Goal: Contribute content: Add original content to the website for others to see

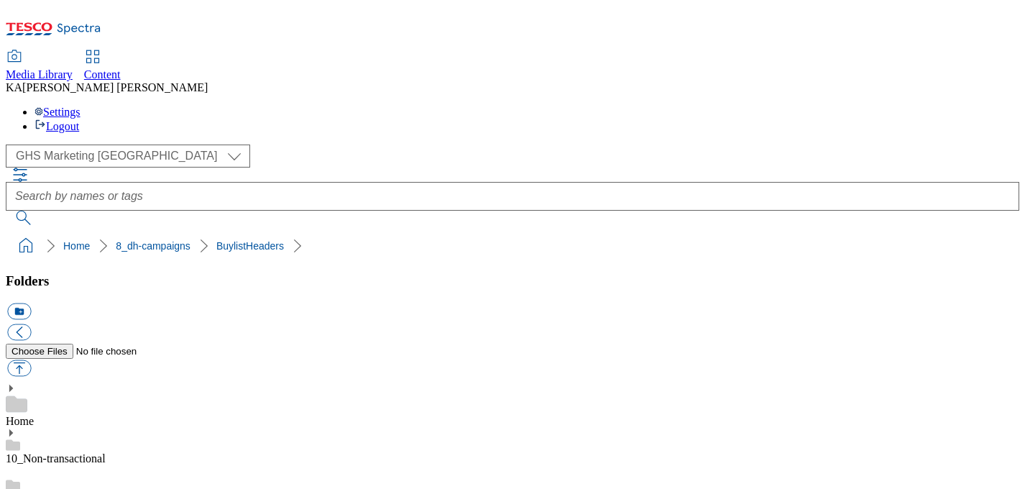
scroll to position [209, 0]
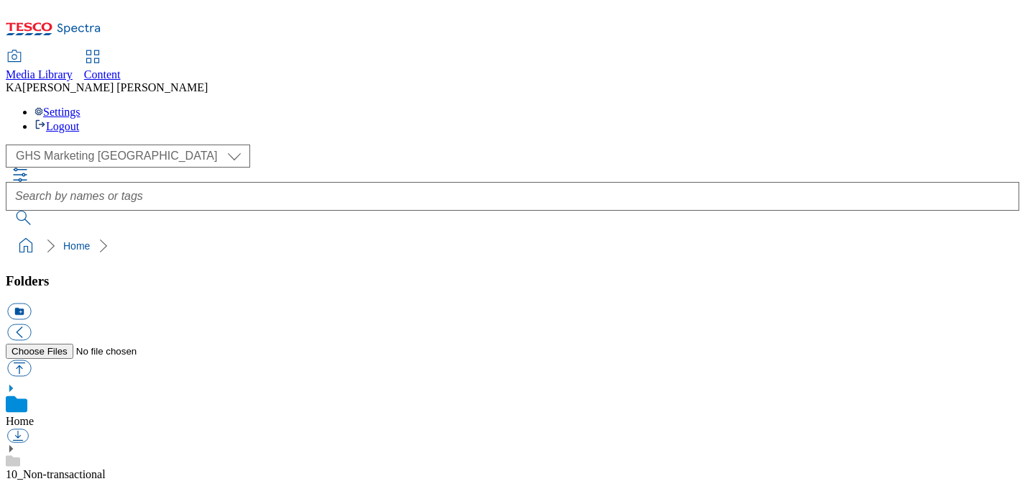
scroll to position [251, 0]
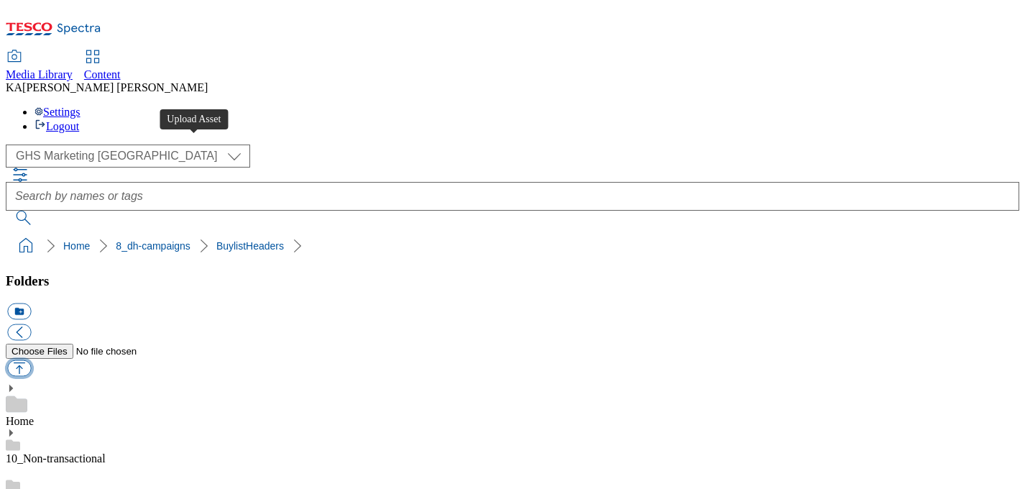
click at [31, 360] on button "button" at bounding box center [19, 368] width 24 height 17
type input "C:\fakepath\1758636715542-ad539905_Flora_Legobrand_H_1184X333_V1.jpg"
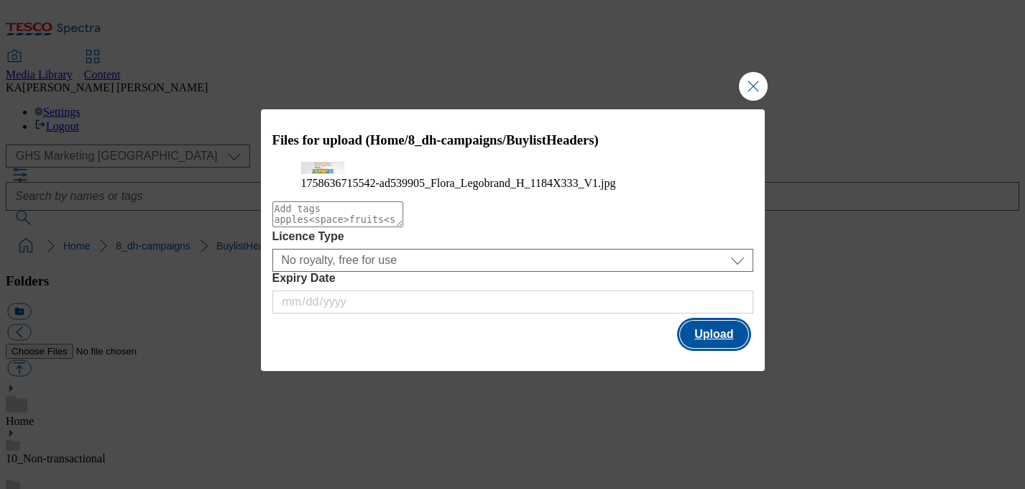
click at [704, 348] on button "Upload" at bounding box center [714, 334] width 68 height 27
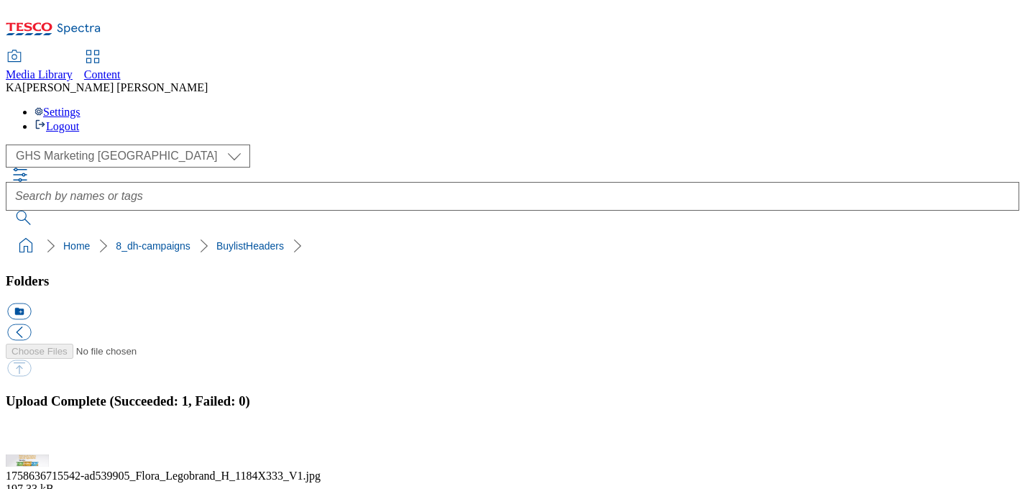
click at [29, 439] on button "button" at bounding box center [18, 446] width 22 height 14
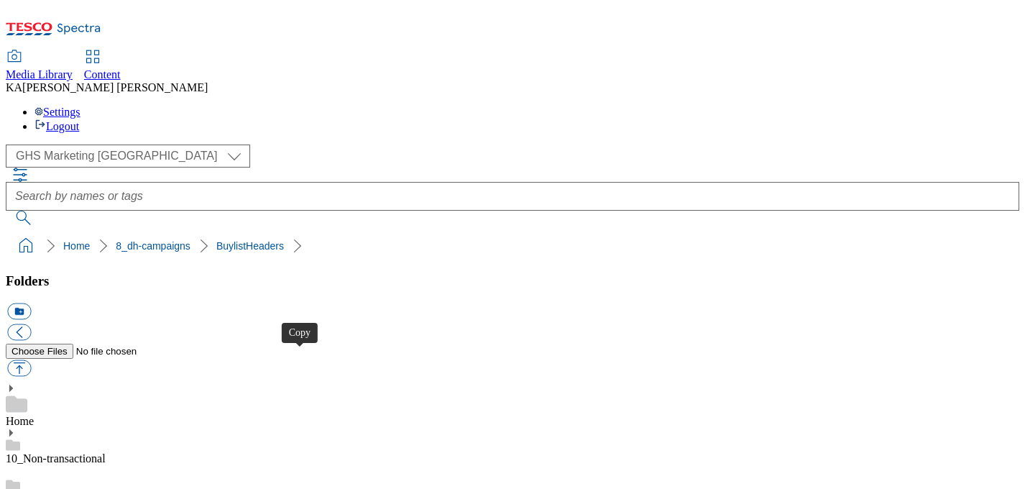
click at [31, 360] on button "button" at bounding box center [19, 368] width 24 height 17
type input "C:\fakepath\1758634398711-ad539906_Flora_Proactive_LegoBrand_H_1184x333_V1.jpg"
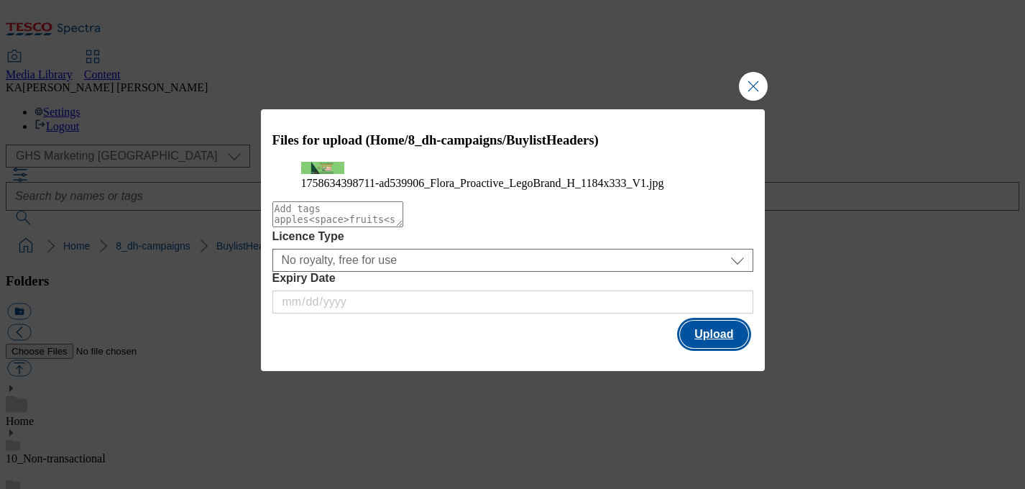
click at [705, 348] on button "Upload" at bounding box center [714, 334] width 68 height 27
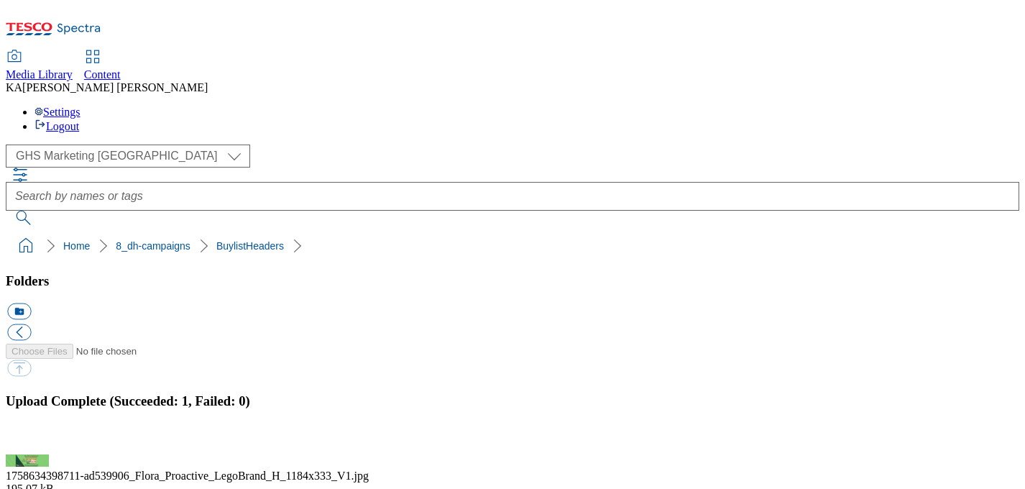
click at [29, 439] on button "button" at bounding box center [18, 446] width 22 height 14
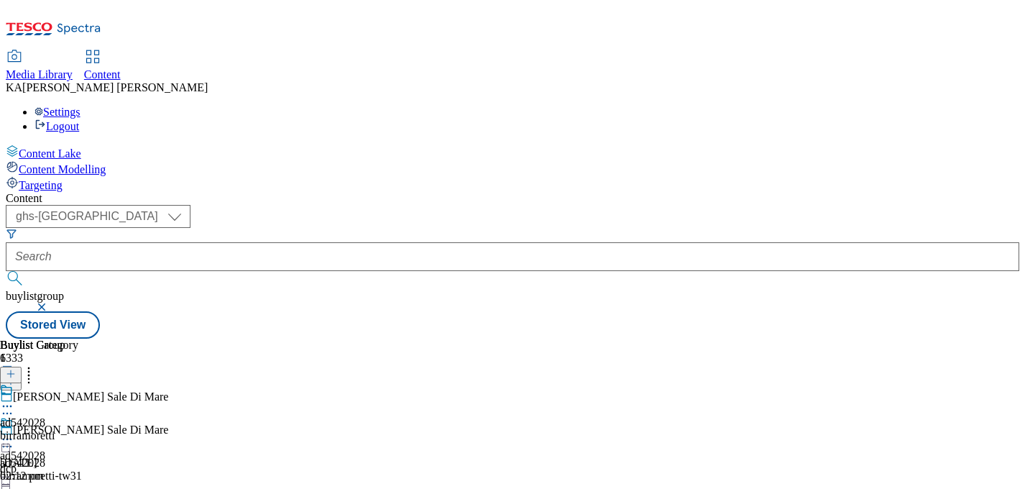
select select "ghs-[GEOGRAPHIC_DATA]"
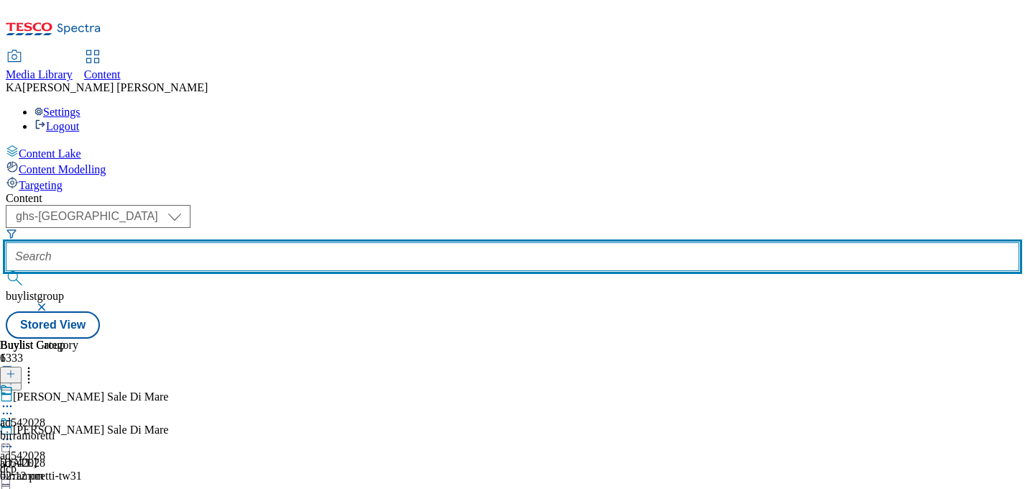
click at [360, 242] on input "text" at bounding box center [513, 256] width 1014 height 29
paste input "flora-foods-range-25tw31"
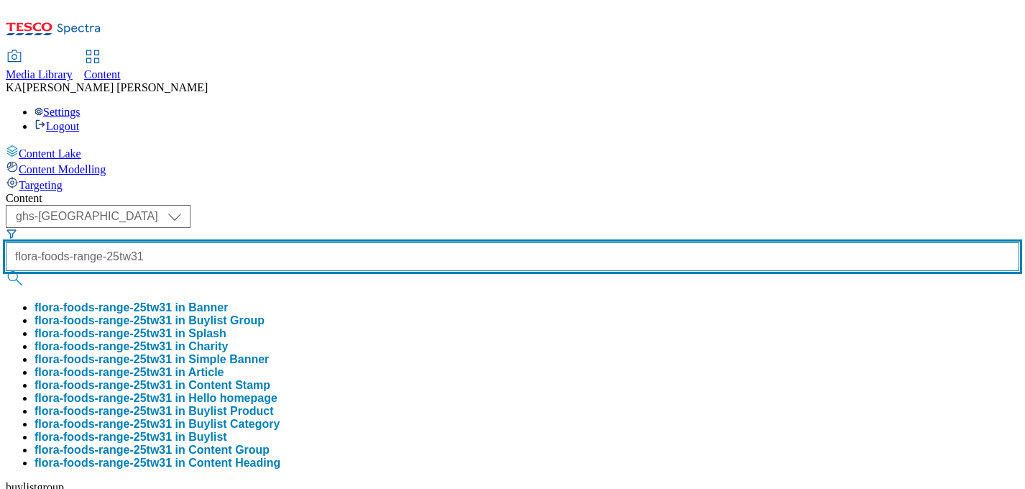
type input "flora-foods-range-25tw31"
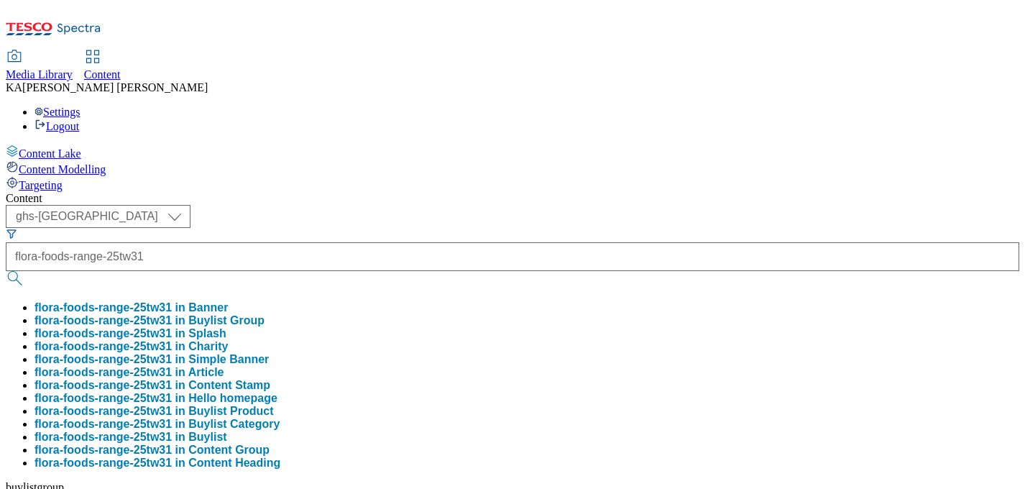
scroll to position [0, 0]
click at [265, 314] on button "flora-foods-range-25tw31 in Buylist Group" at bounding box center [150, 320] width 230 height 13
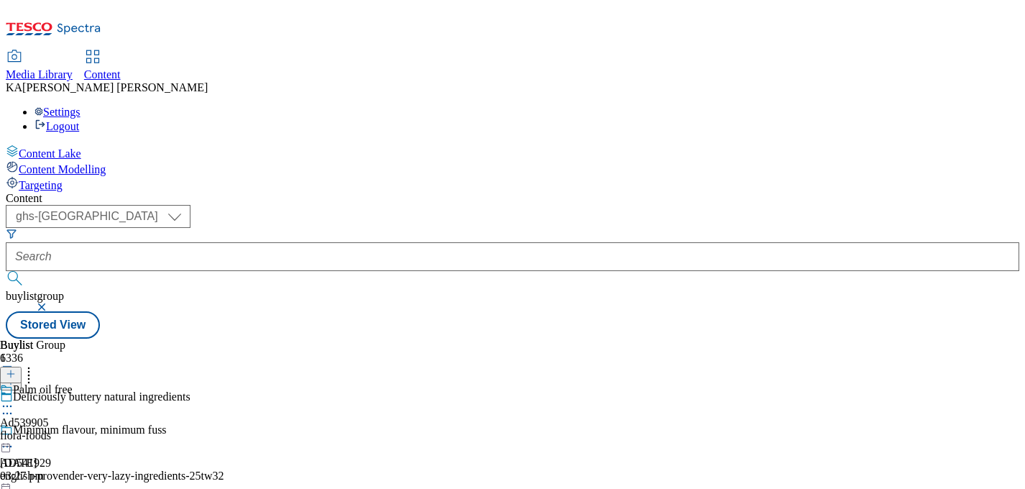
click at [14, 399] on icon at bounding box center [7, 406] width 14 height 14
click at [61, 431] on span "Edit" at bounding box center [53, 436] width 17 height 11
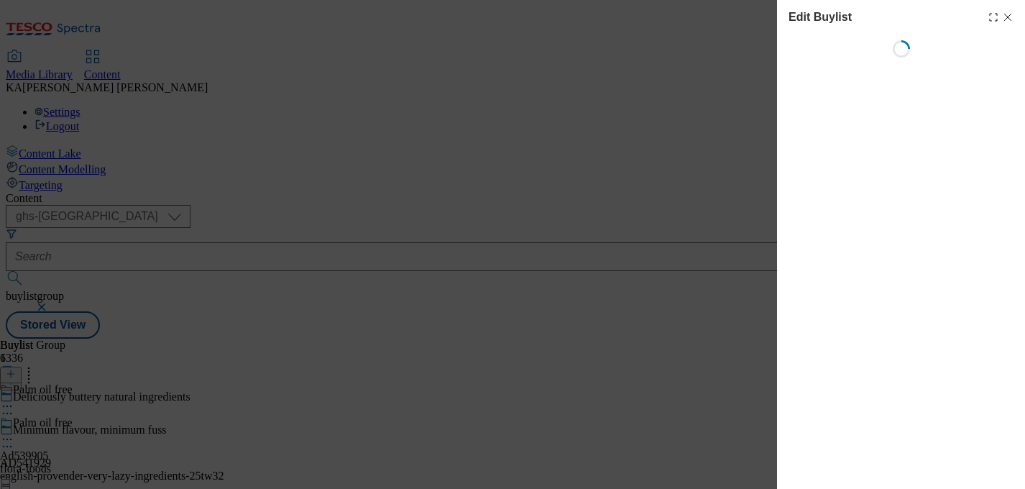
select select "tactical"
select select "supplier funded short term 1-3 weeks"
select select "dunnhumby"
select select "Banner"
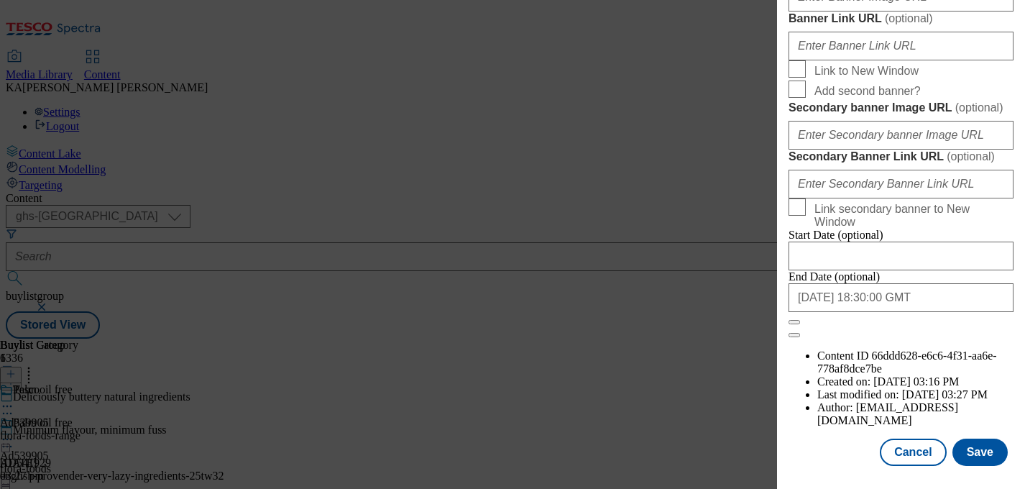
scroll to position [1270, 0]
paste input "[URL][DOMAIN_NAME]"
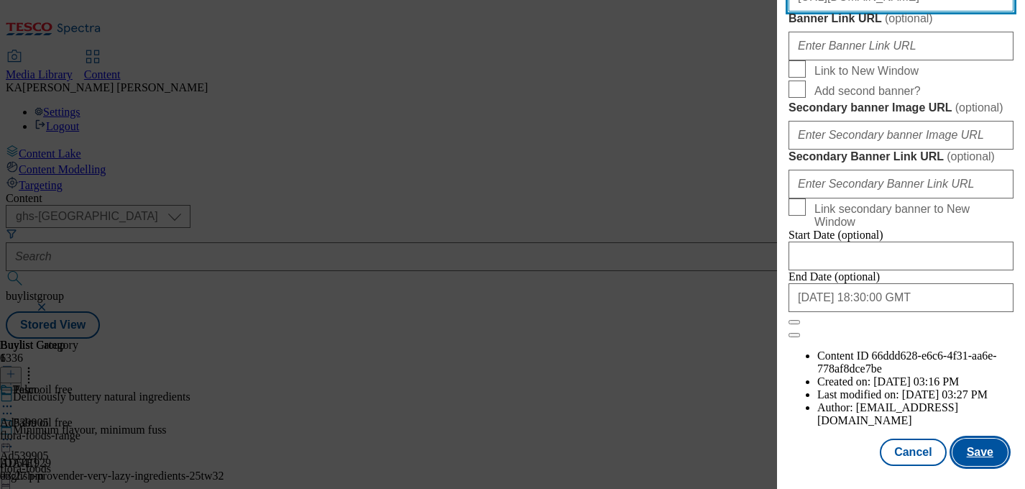
type input "[URL][DOMAIN_NAME]"
click at [983, 454] on button "Save" at bounding box center [980, 452] width 55 height 27
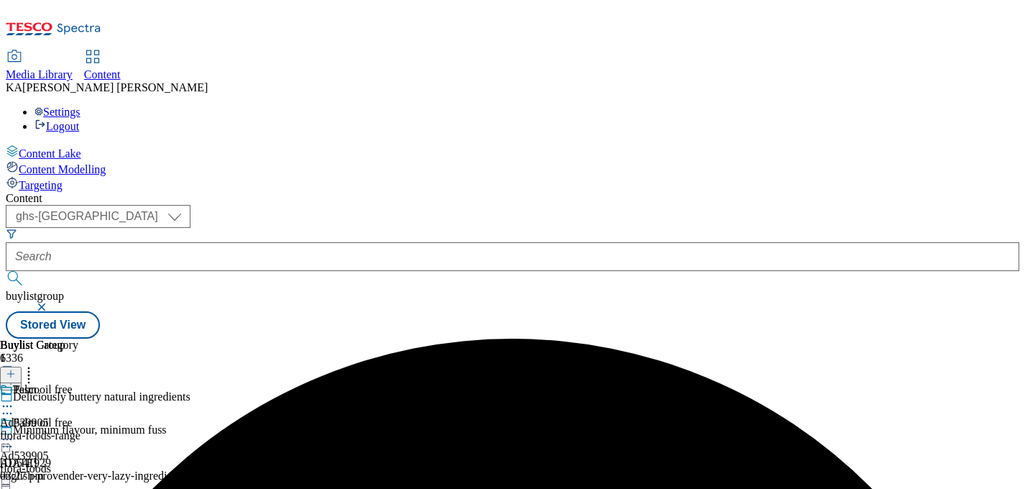
click at [14, 432] on icon at bounding box center [7, 439] width 14 height 14
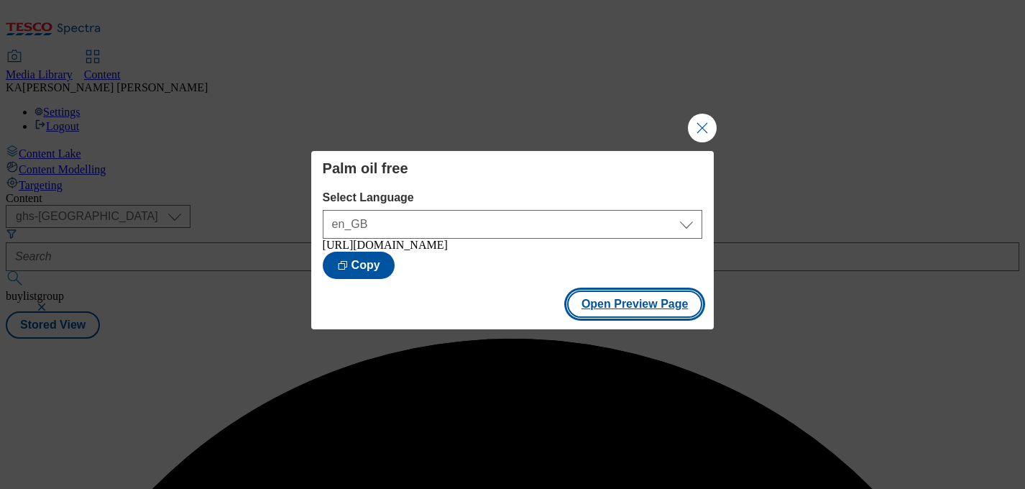
click at [589, 313] on button "Open Preview Page" at bounding box center [635, 303] width 136 height 27
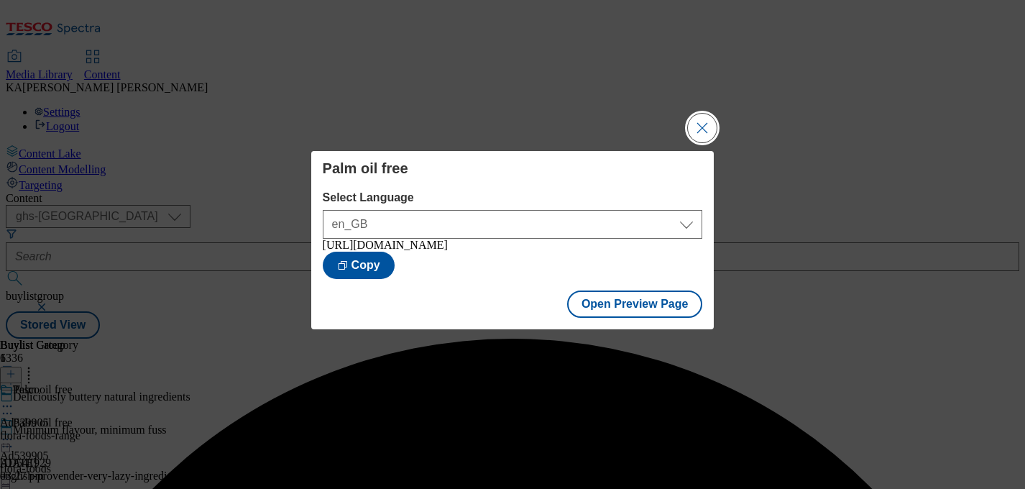
click at [700, 127] on button "Close Modal" at bounding box center [702, 128] width 29 height 29
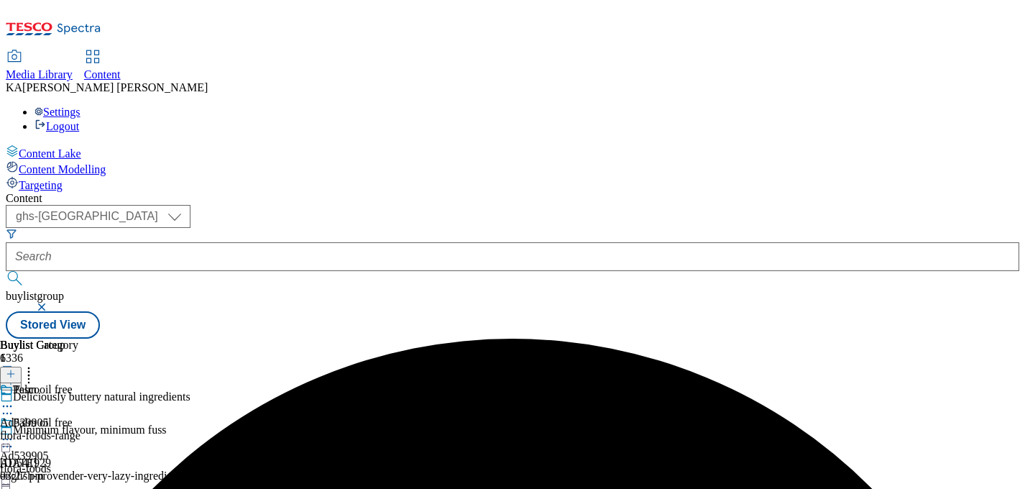
click at [14, 432] on icon at bounding box center [7, 439] width 14 height 14
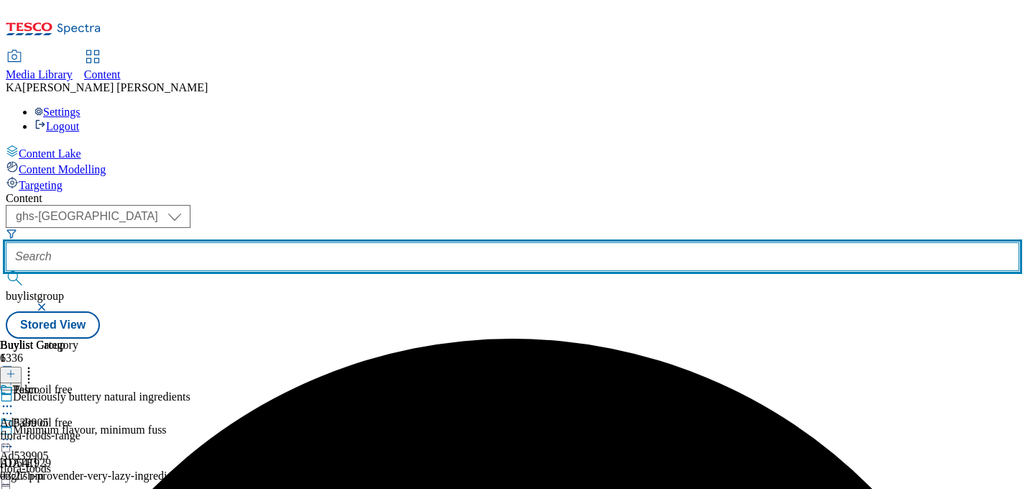
click at [345, 242] on input "text" at bounding box center [513, 256] width 1014 height 29
paste input "upfield-flora-proactiv-25tw31"
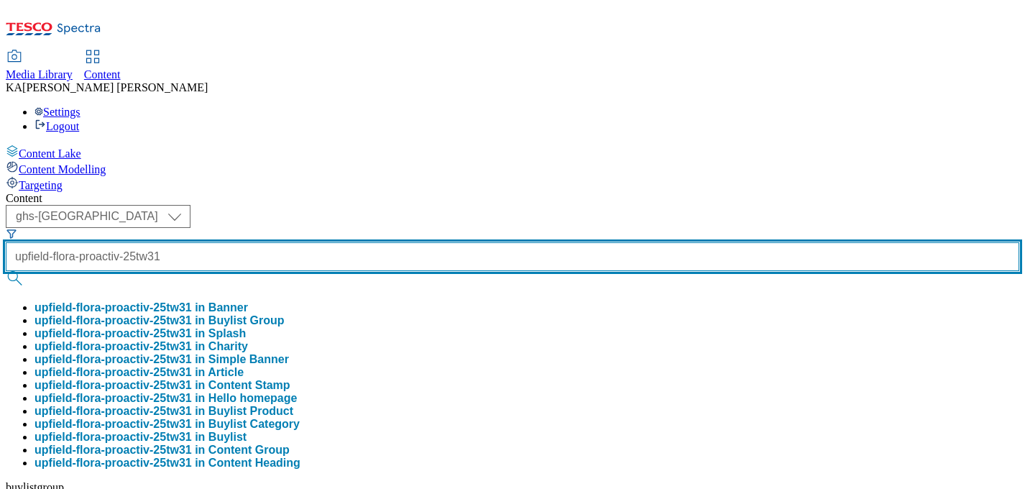
type input "upfield-flora-proactiv-25tw31"
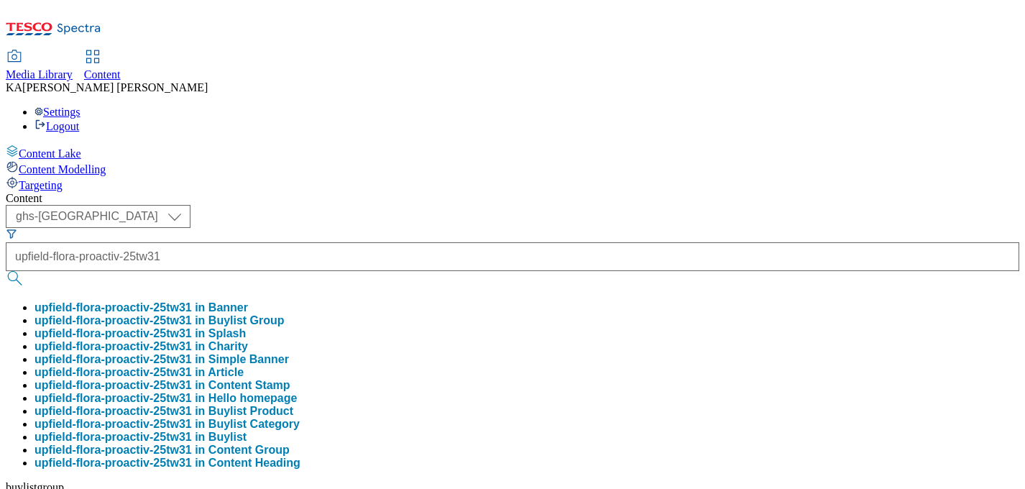
scroll to position [0, 0]
click at [285, 314] on button "upfield-flora-proactiv-25tw31 in Buylist Group" at bounding box center [160, 320] width 250 height 13
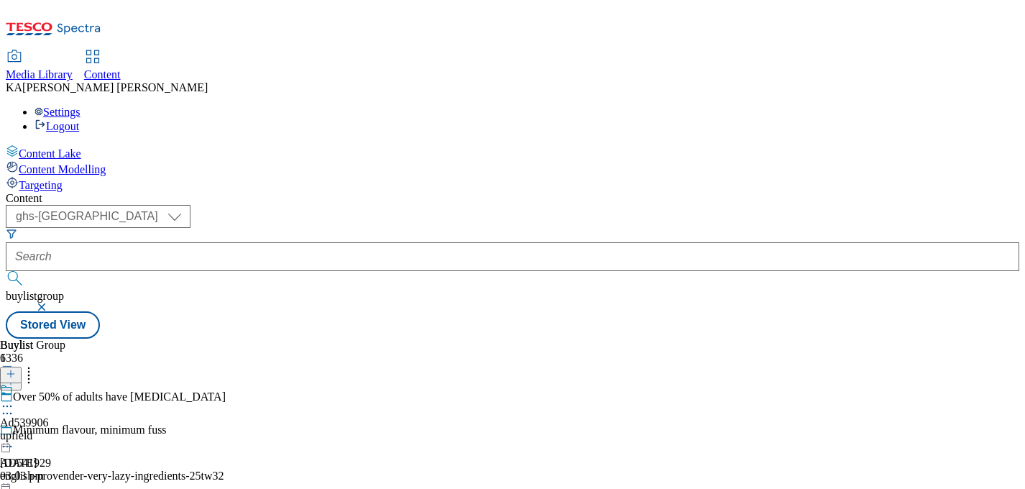
click at [14, 399] on icon at bounding box center [7, 406] width 14 height 14
click at [61, 431] on span "Edit" at bounding box center [53, 436] width 17 height 11
select select "tactical"
select select "supplier funded short term 1-3 weeks"
select select "dunnhumby"
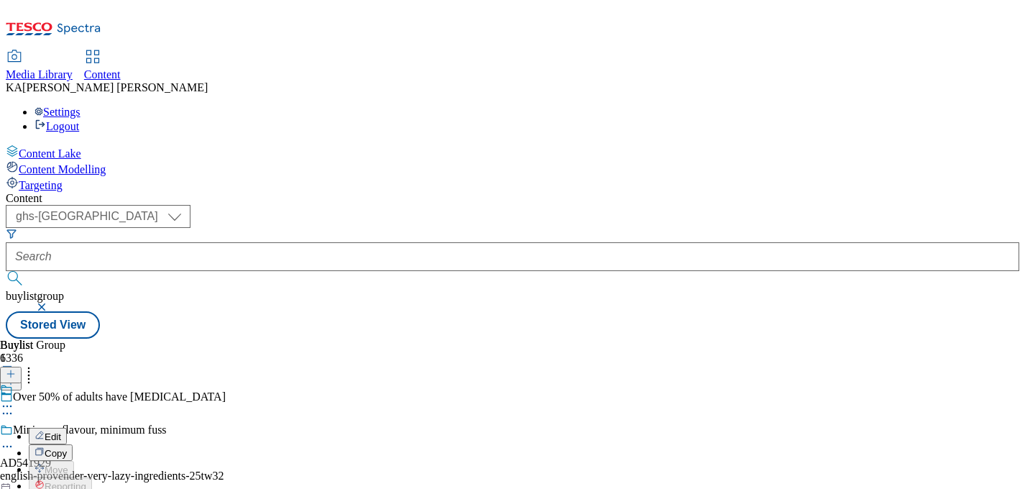
select select "Banner"
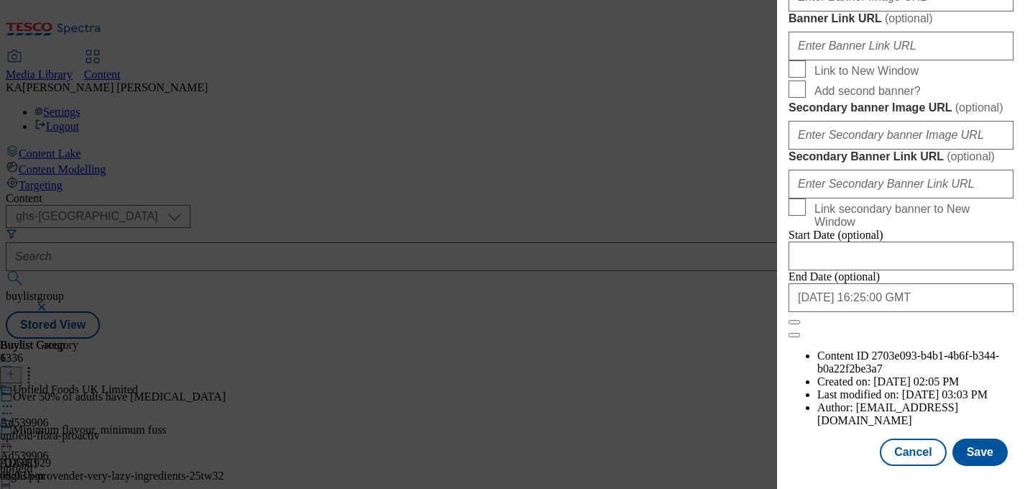
scroll to position [1133, 0]
paste input "[URL][DOMAIN_NAME]"
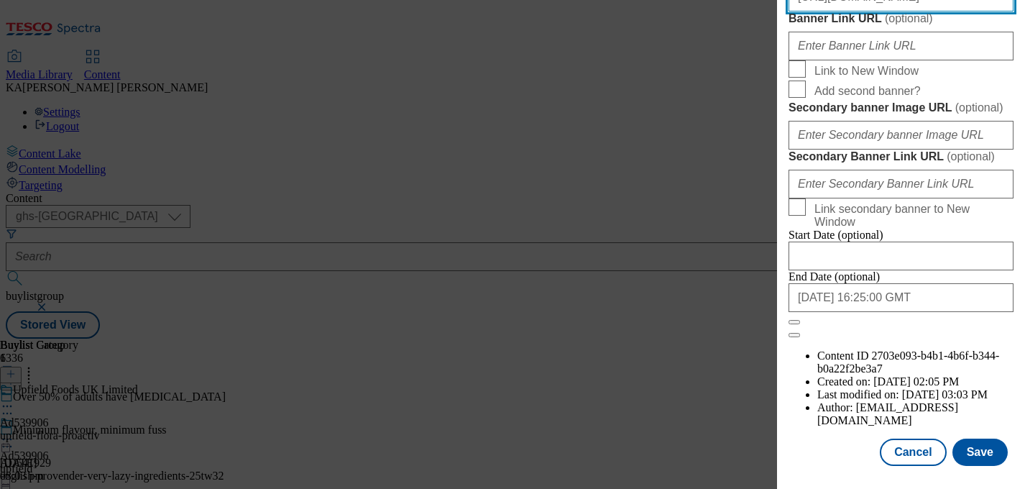
scroll to position [1593, 0]
type input "[URL][DOMAIN_NAME]"
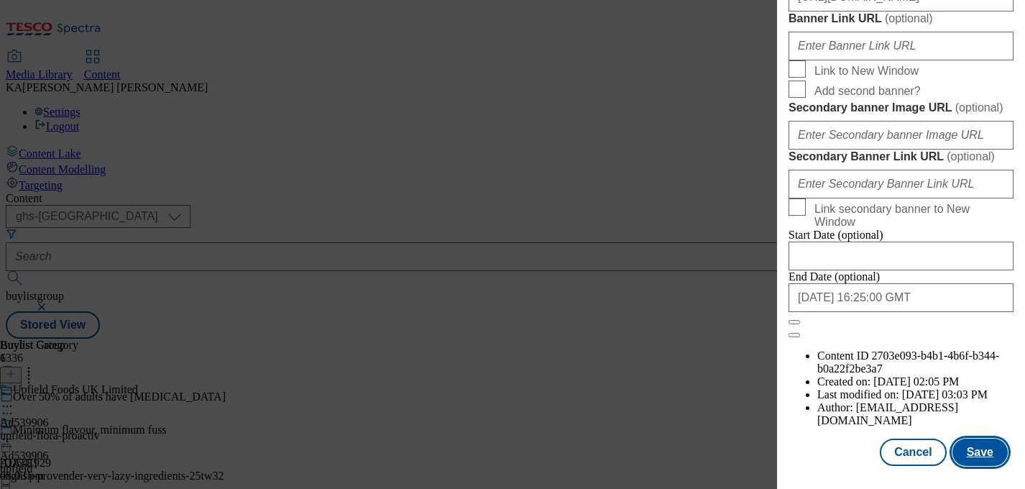
click at [963, 441] on button "Save" at bounding box center [980, 452] width 55 height 27
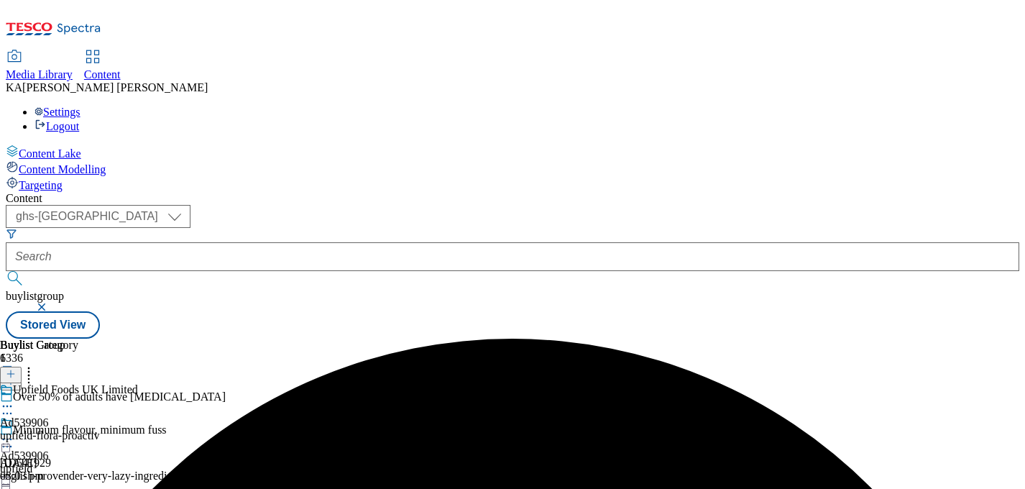
click at [49, 416] on div at bounding box center [24, 432] width 49 height 33
click at [14, 432] on icon at bounding box center [7, 439] width 14 height 14
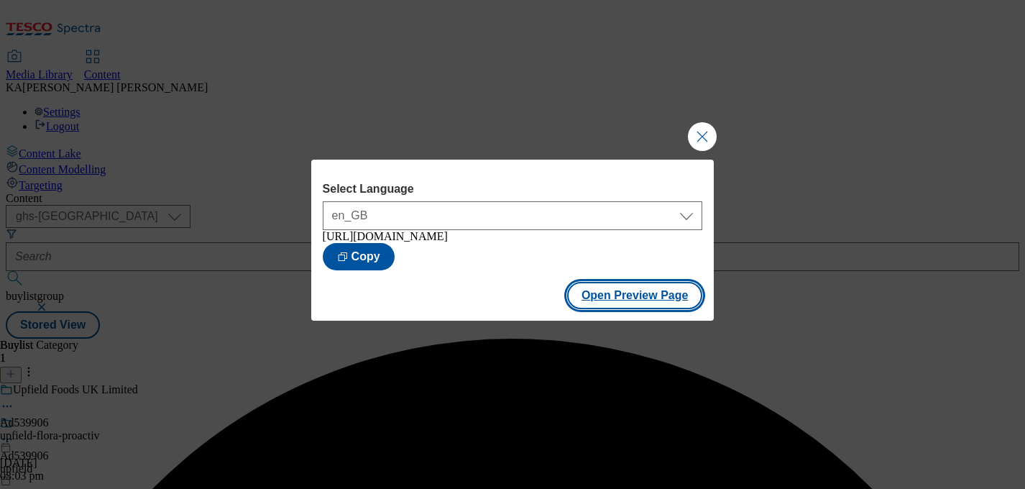
click at [599, 308] on button "Open Preview Page" at bounding box center [635, 295] width 136 height 27
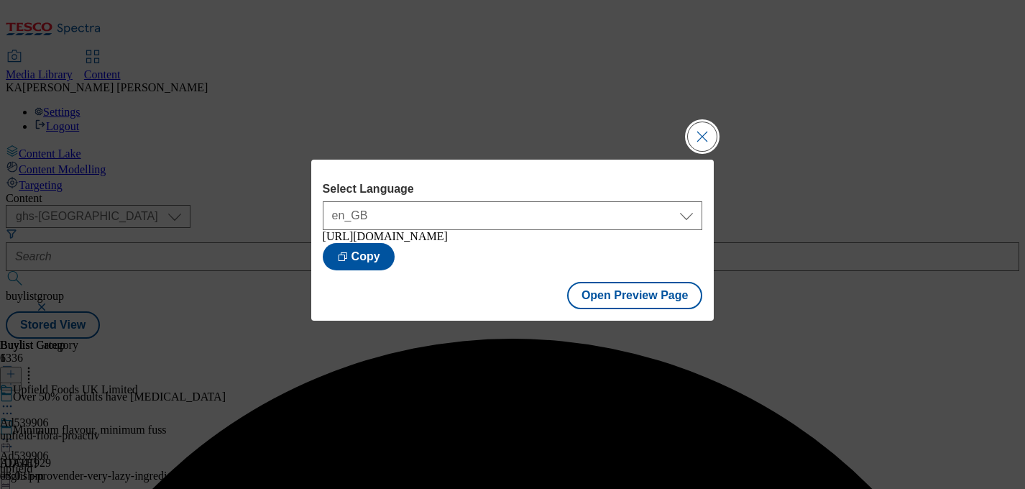
click at [707, 142] on button "Close Modal" at bounding box center [702, 136] width 29 height 29
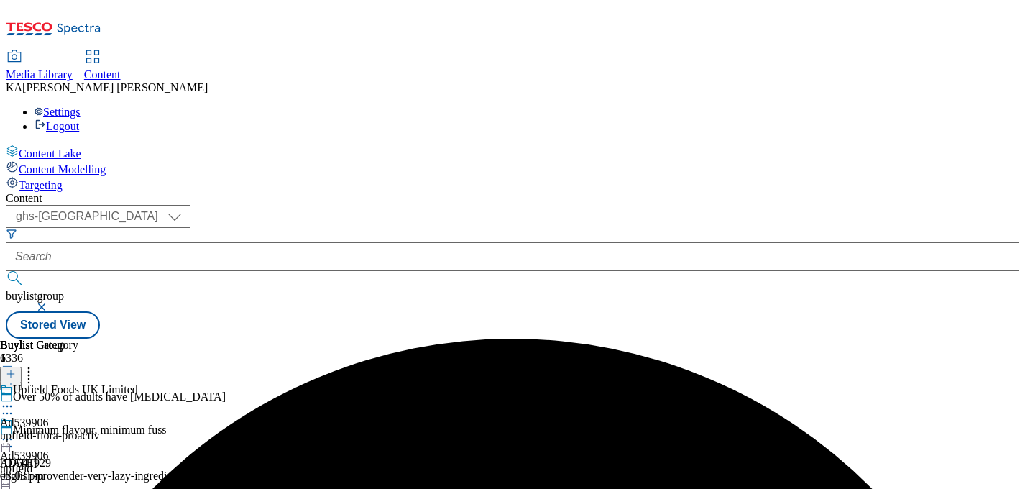
click at [14, 432] on icon at bounding box center [7, 439] width 14 height 14
